Goal: Communication & Community: Ask a question

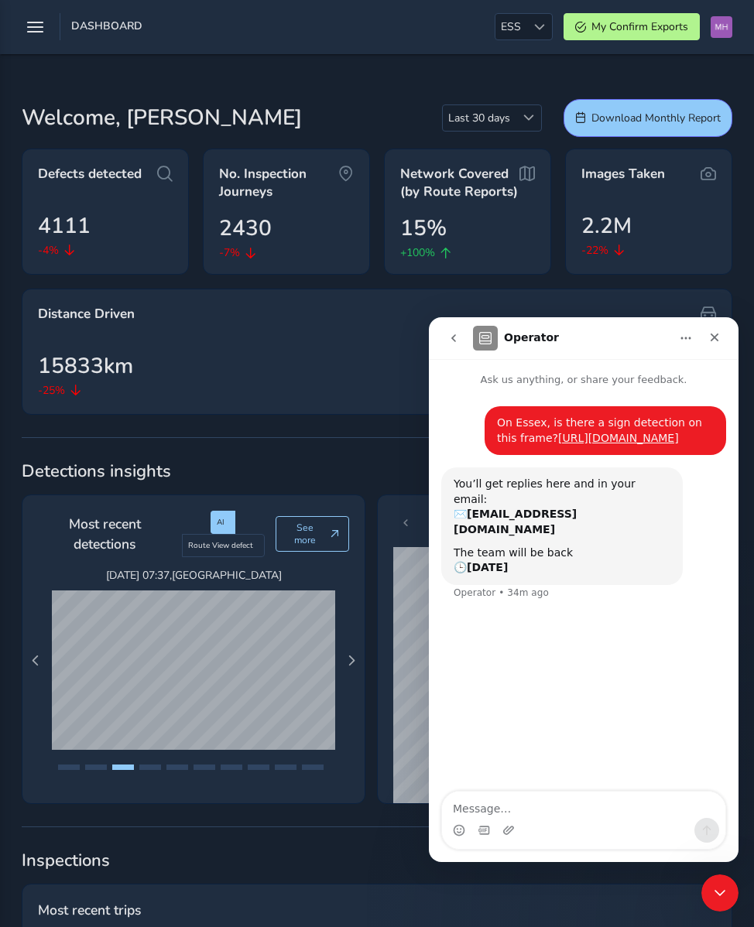
click at [457, 331] on button "go back" at bounding box center [453, 338] width 29 height 29
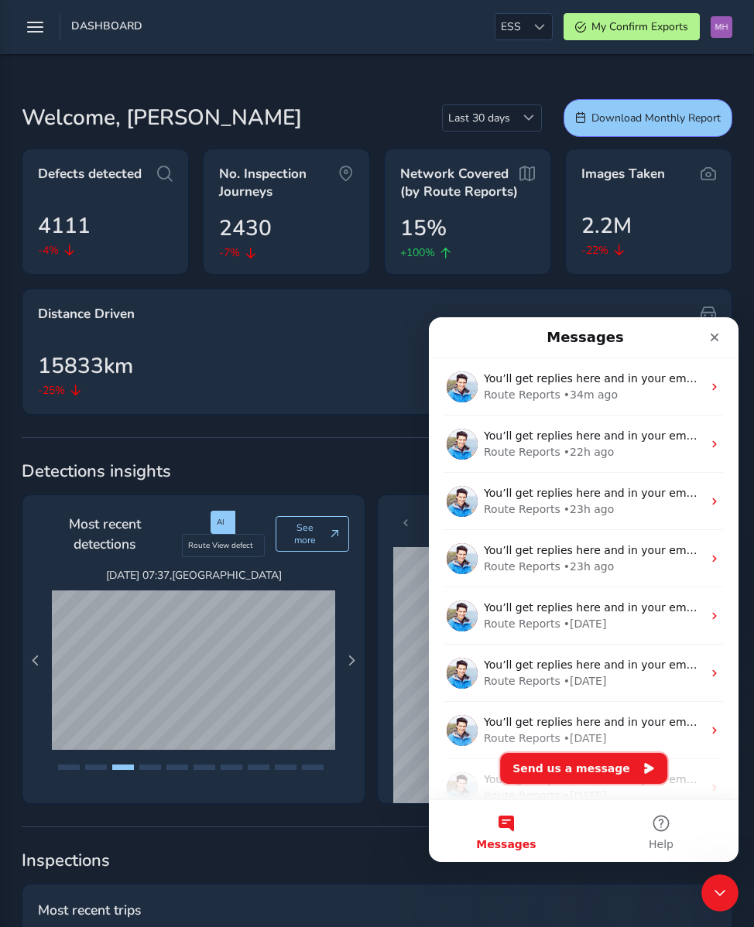
click at [560, 768] on button "Send us a message" at bounding box center [583, 768] width 167 height 31
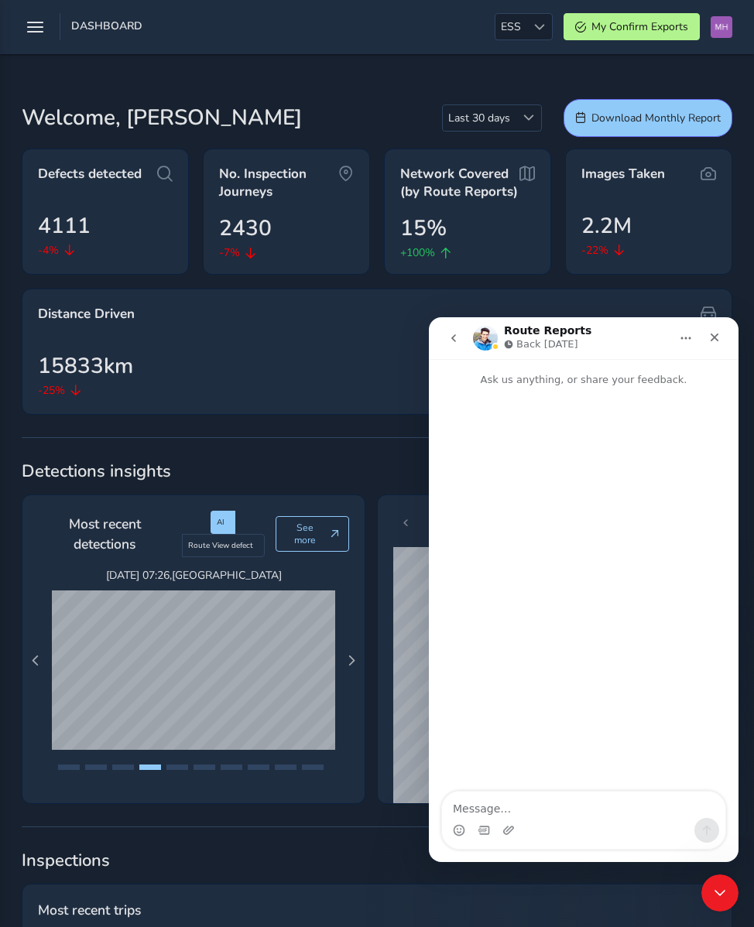
click at [516, 804] on textarea "Message…" at bounding box center [583, 805] width 283 height 26
type textarea "On Essex, is there a sign detection on this frame? [URL][DOMAIN_NAME]"
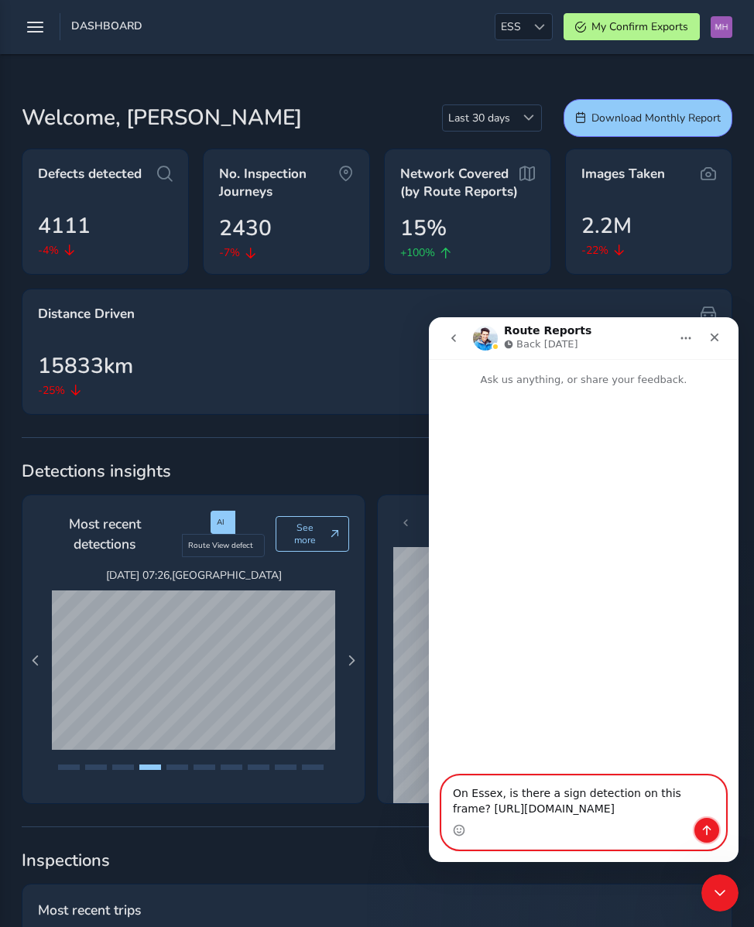
click at [705, 829] on icon "Send a message…" at bounding box center [707, 830] width 12 height 12
